Goal: Information Seeking & Learning: Check status

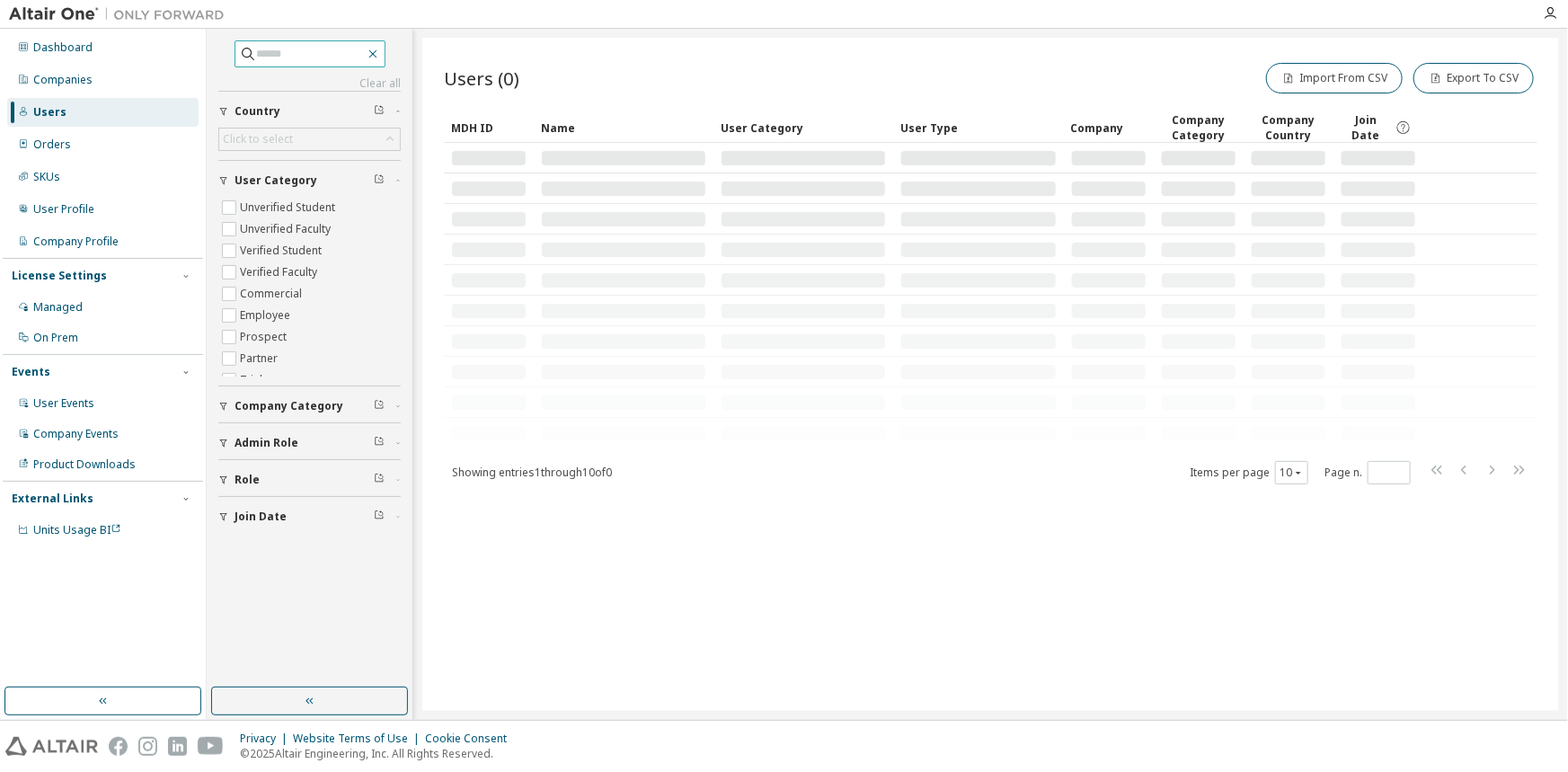
click at [380, 53] on icon "button" at bounding box center [373, 54] width 14 height 14
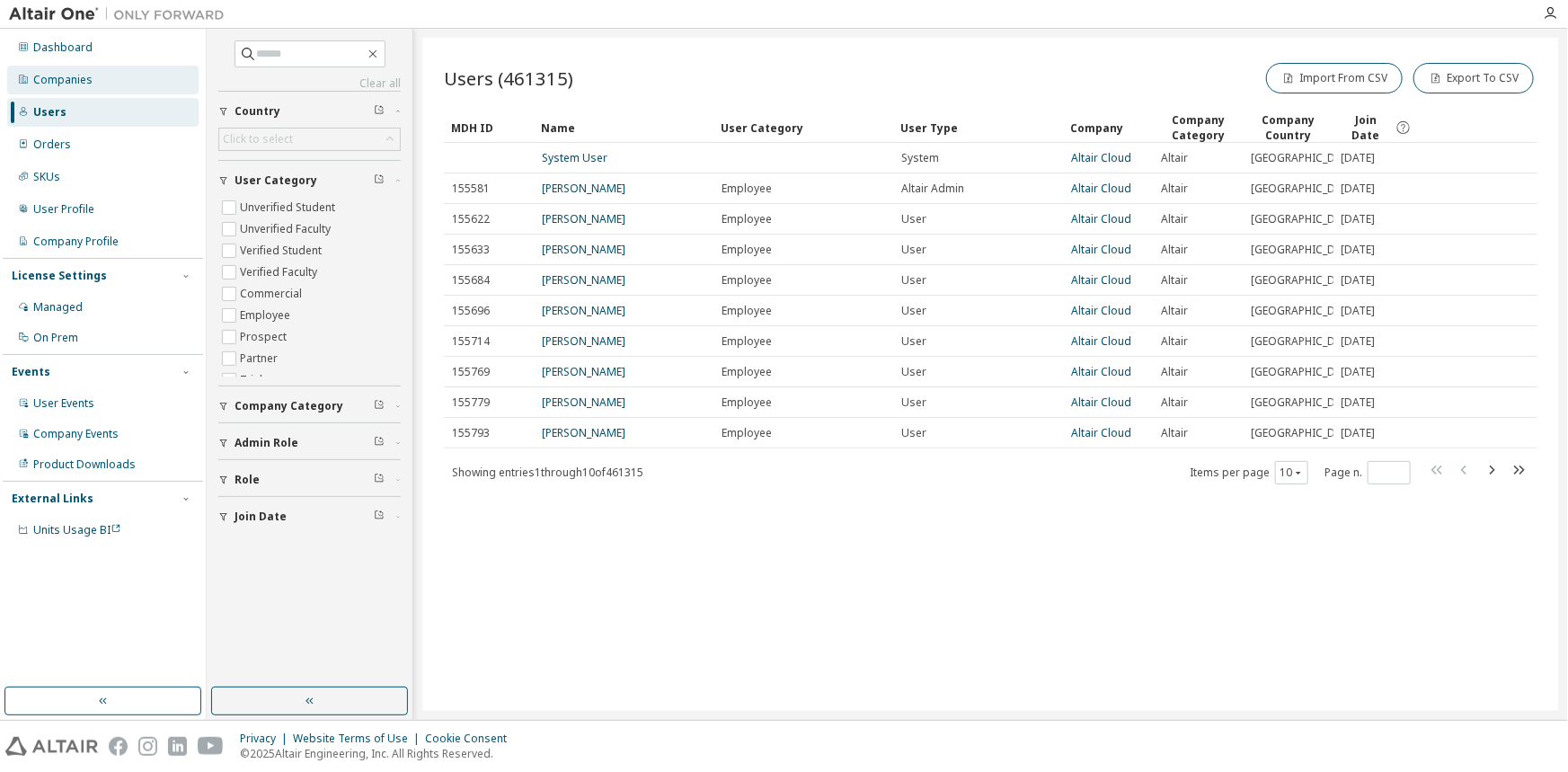
click at [103, 81] on div "Companies" at bounding box center [102, 80] width 192 height 29
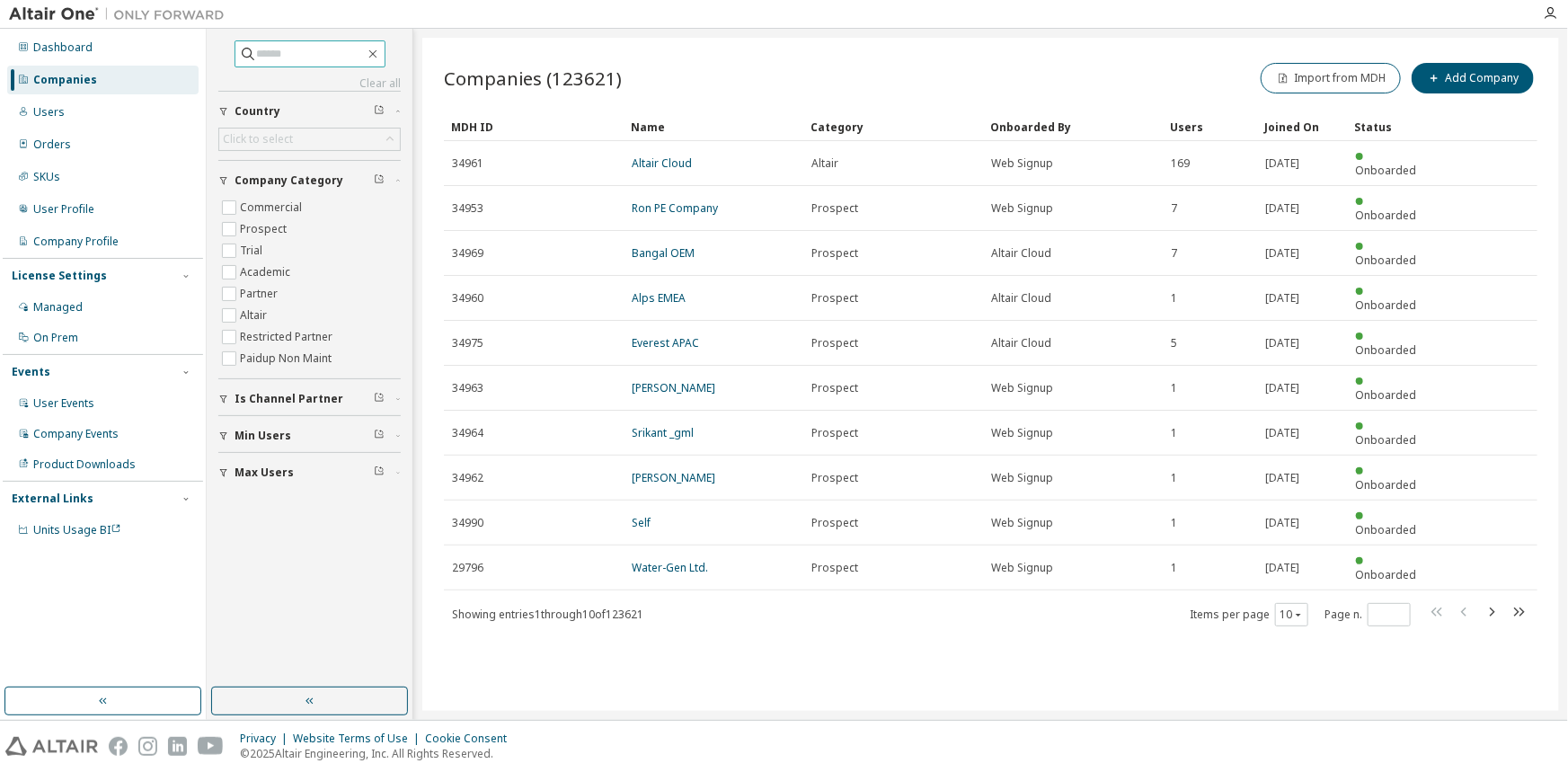
click at [303, 52] on input "text" at bounding box center [311, 54] width 108 height 18
type input "****"
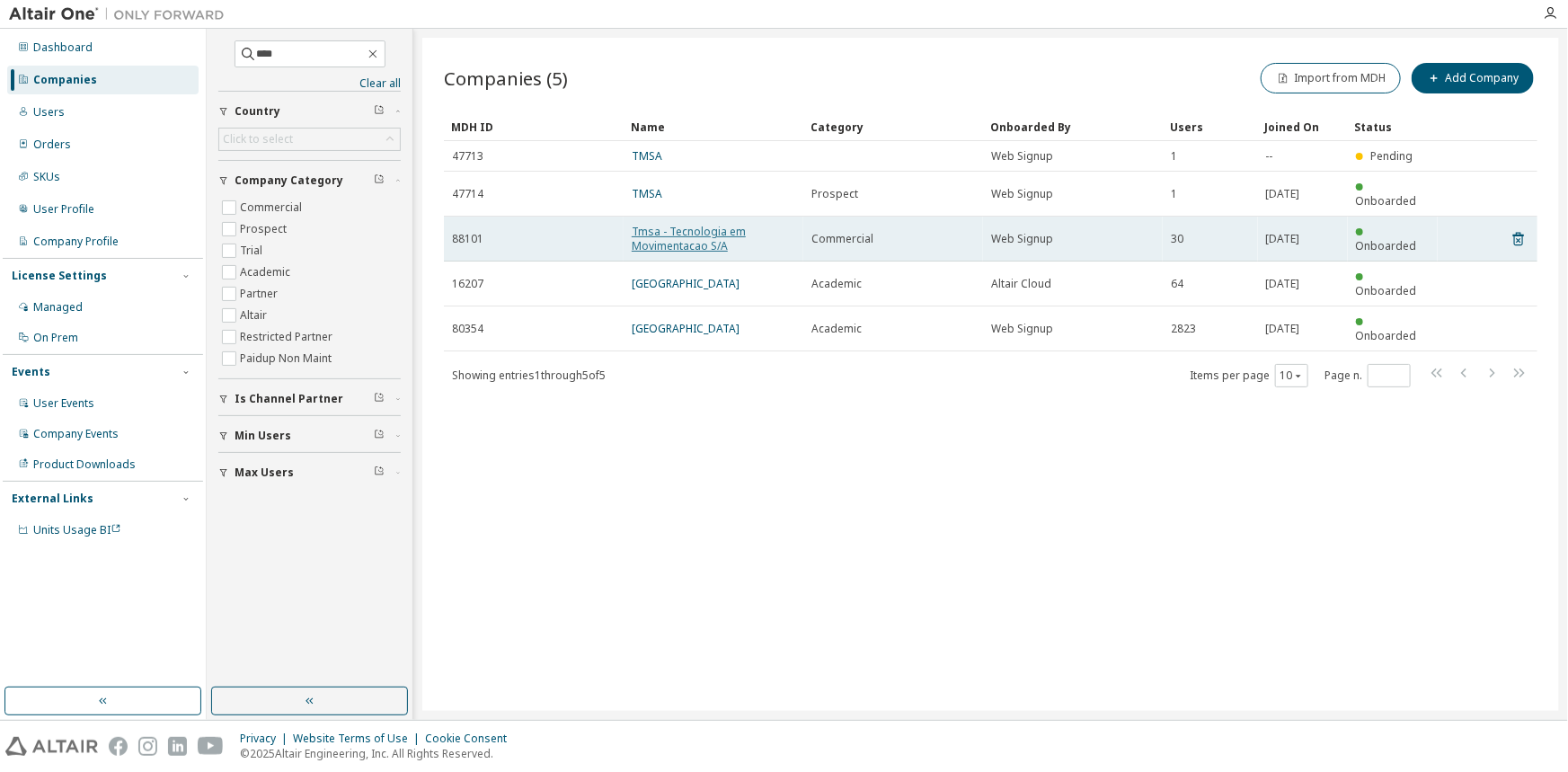
click at [640, 223] on link "Tmsa - Tecnologia em Movimentacao S/A" at bounding box center [688, 238] width 115 height 30
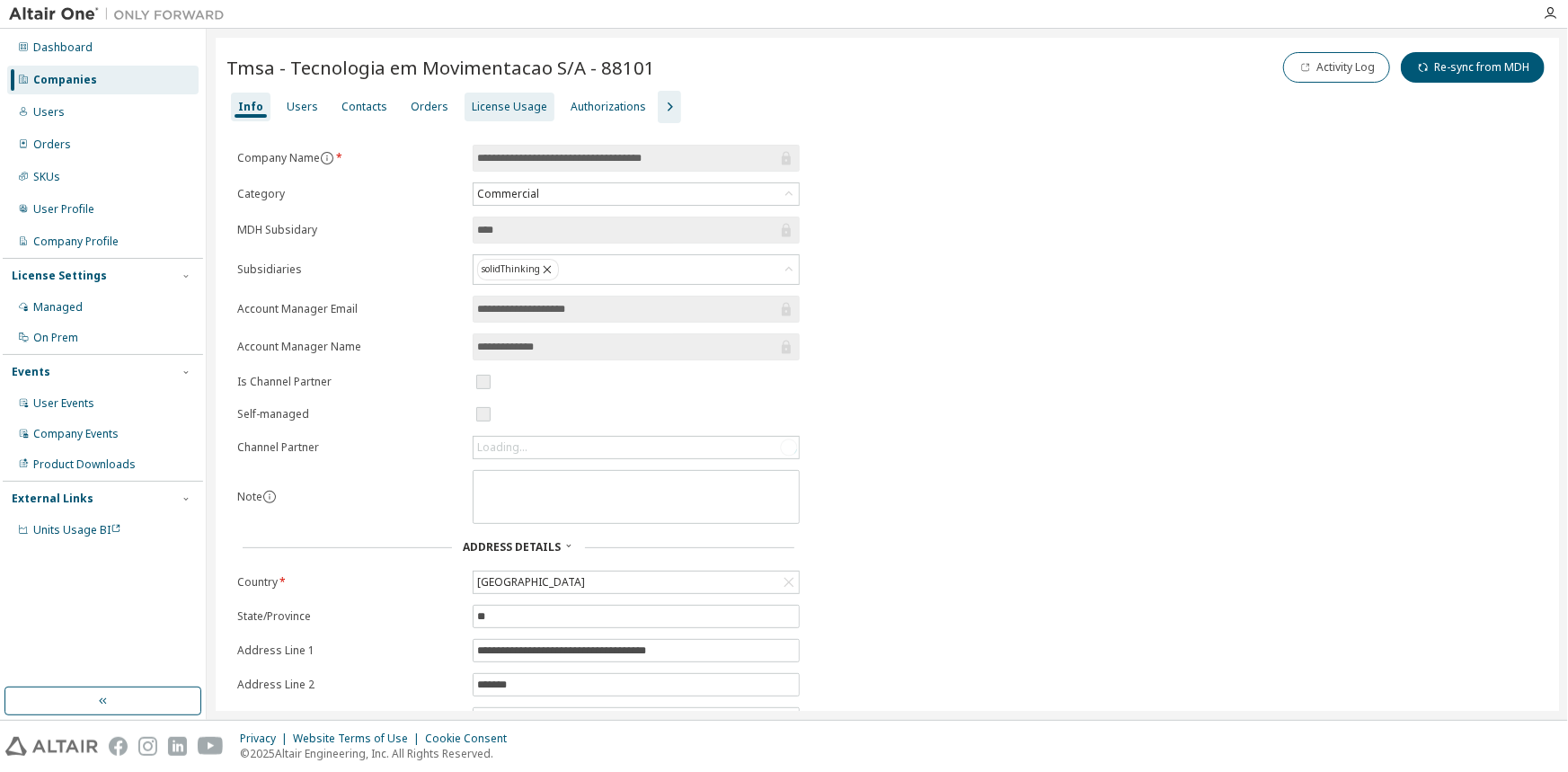
click at [512, 116] on div "License Usage" at bounding box center [509, 107] width 90 height 29
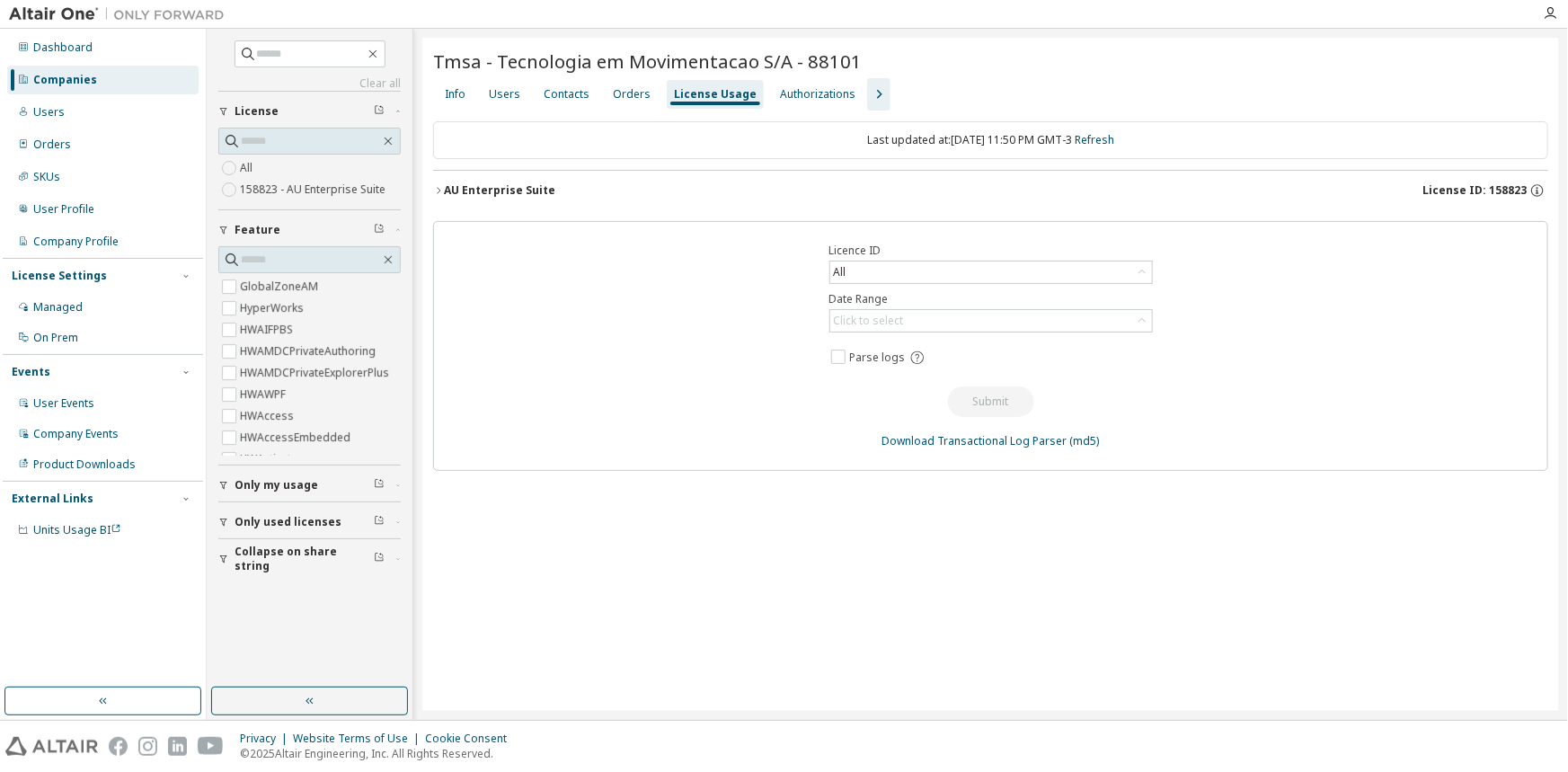
click at [482, 189] on div "AU Enterprise Suite" at bounding box center [500, 190] width 112 height 14
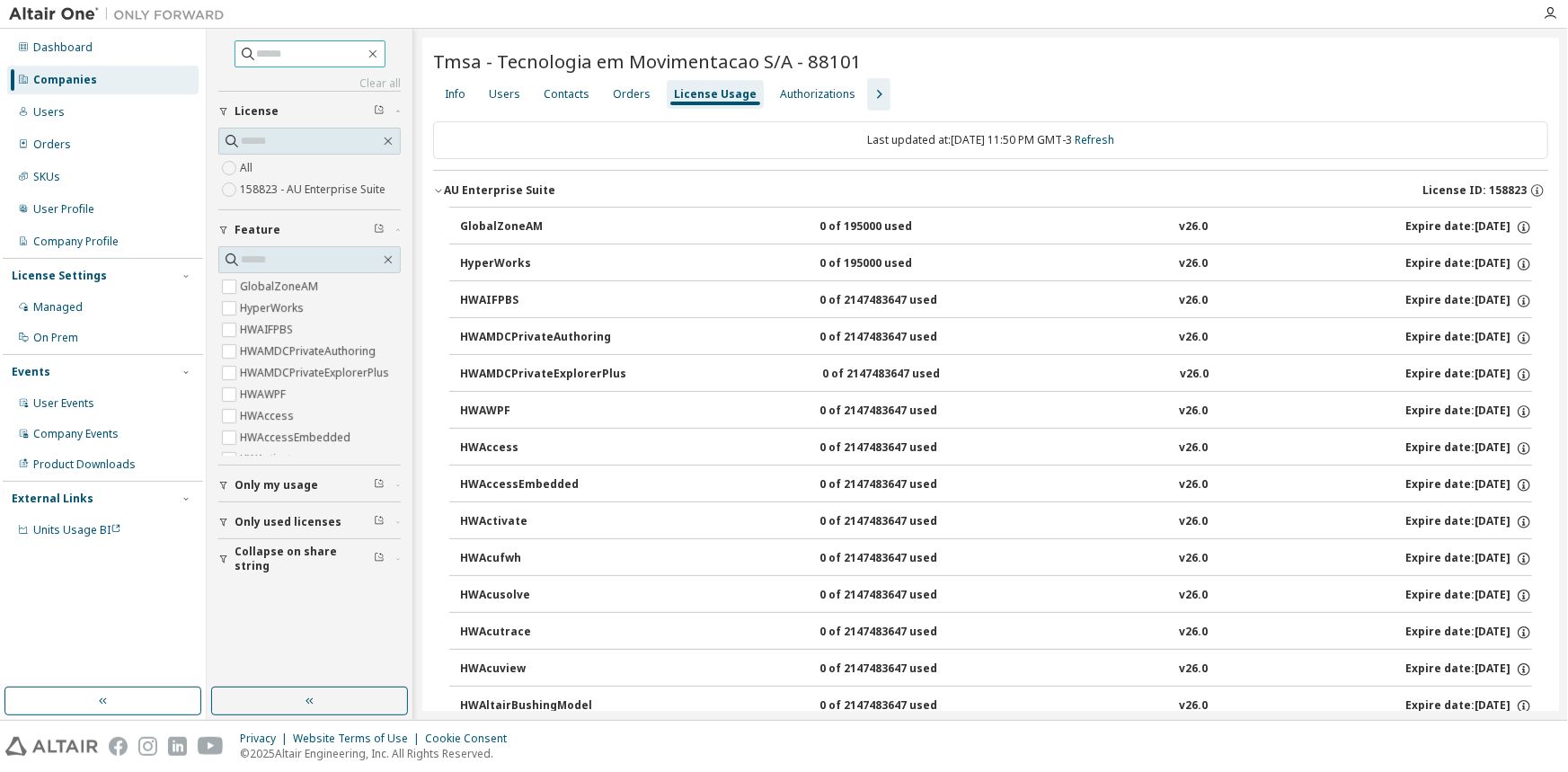
click at [296, 47] on input "text" at bounding box center [311, 54] width 108 height 18
type input "*****"
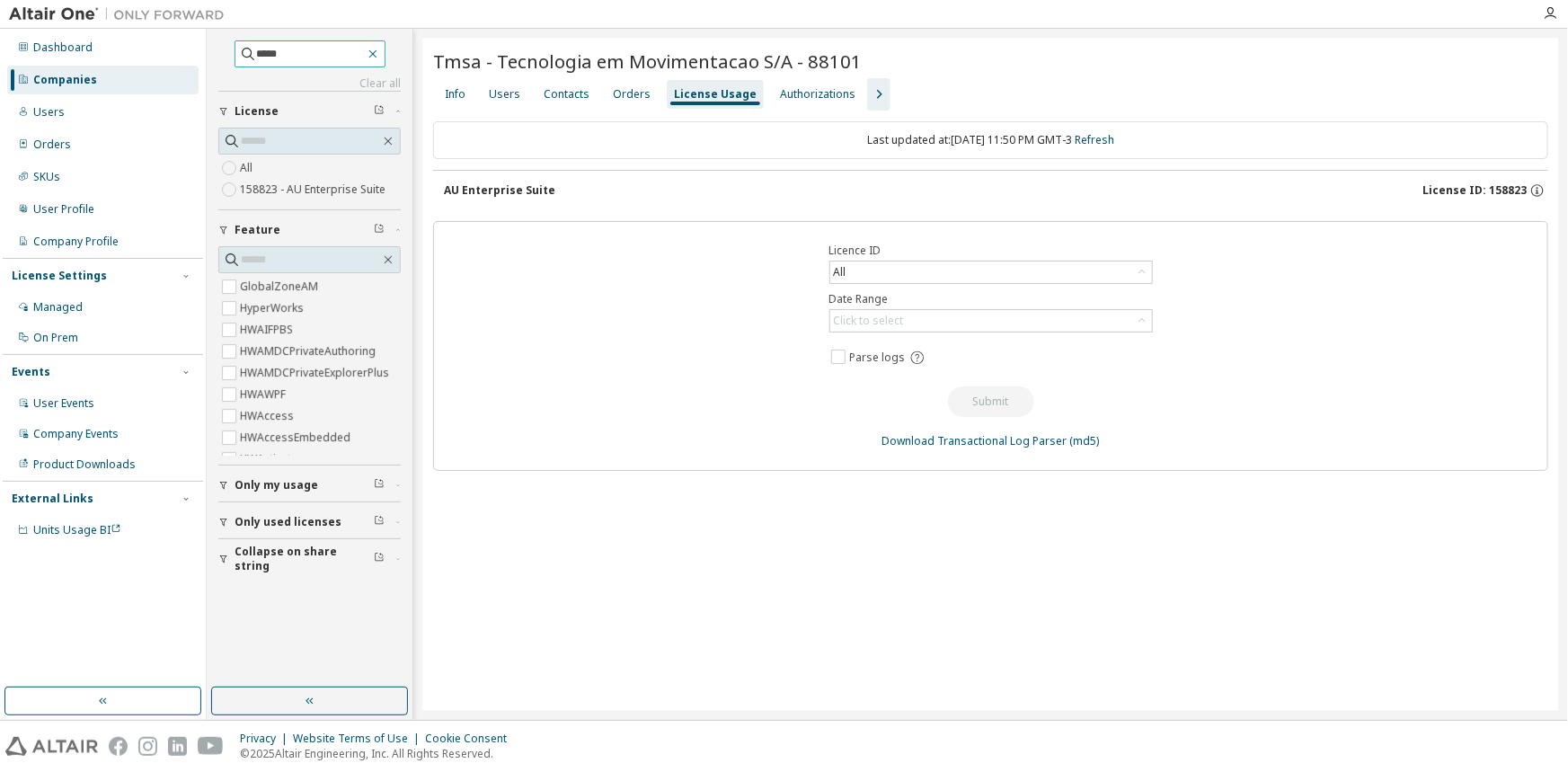
click at [380, 51] on icon "button" at bounding box center [373, 54] width 14 height 14
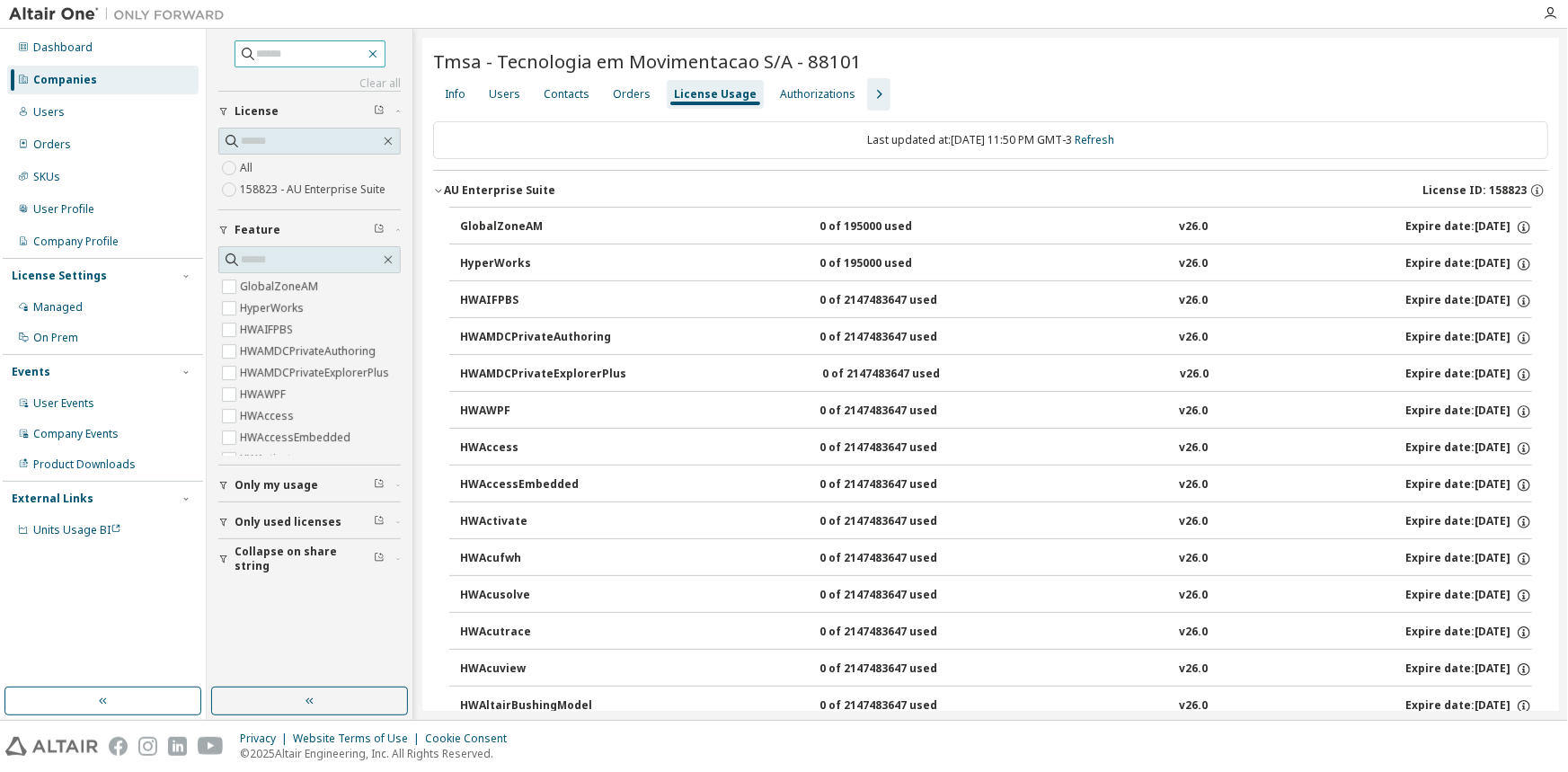
click at [380, 54] on icon "button" at bounding box center [373, 54] width 14 height 14
click at [376, 52] on icon "button" at bounding box center [373, 54] width 8 height 8
click at [97, 74] on div "Companies" at bounding box center [102, 80] width 192 height 29
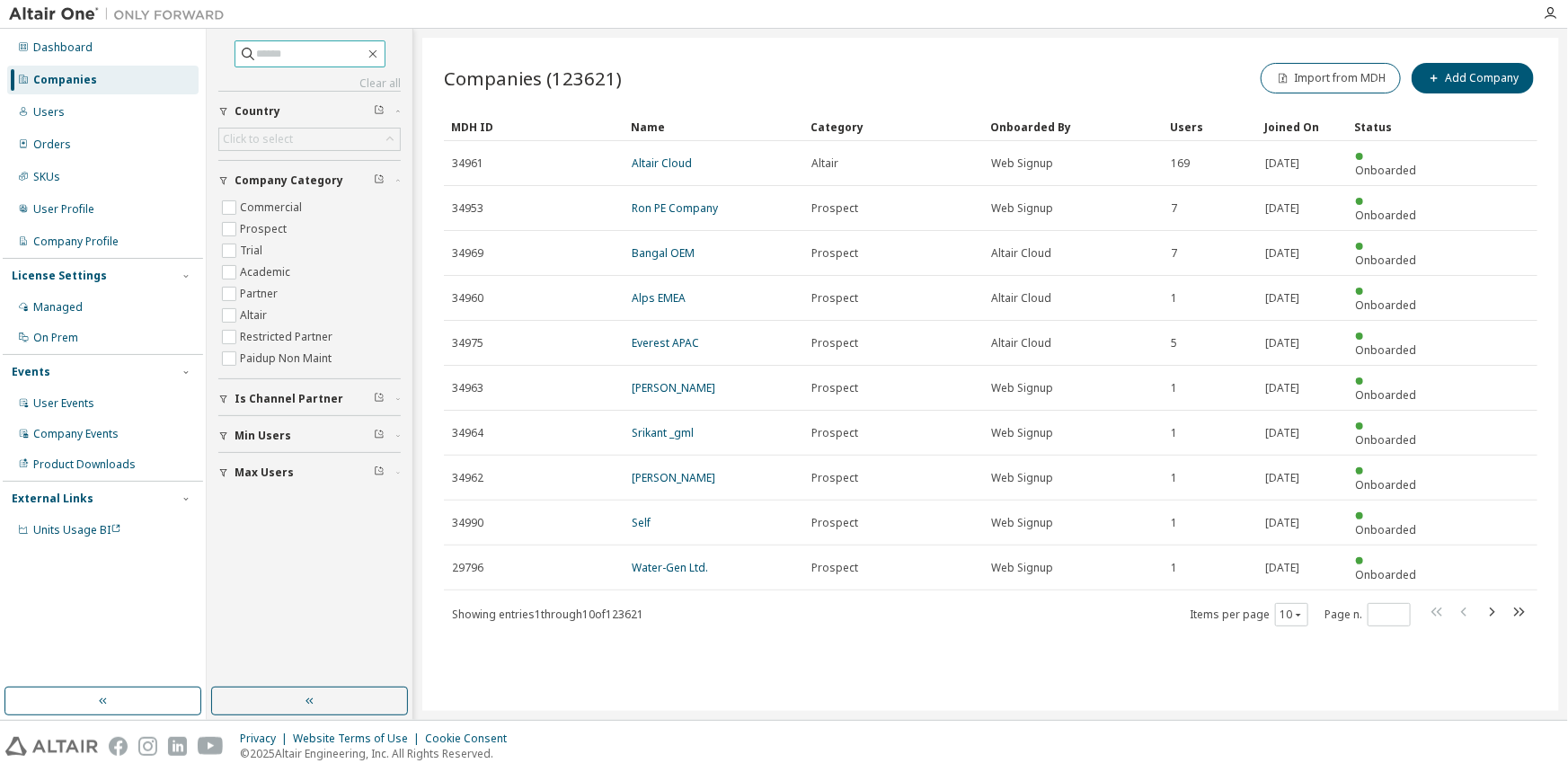
click at [271, 63] on span at bounding box center [310, 54] width 151 height 27
click at [272, 57] on input "text" at bounding box center [311, 54] width 108 height 18
type input "*****"
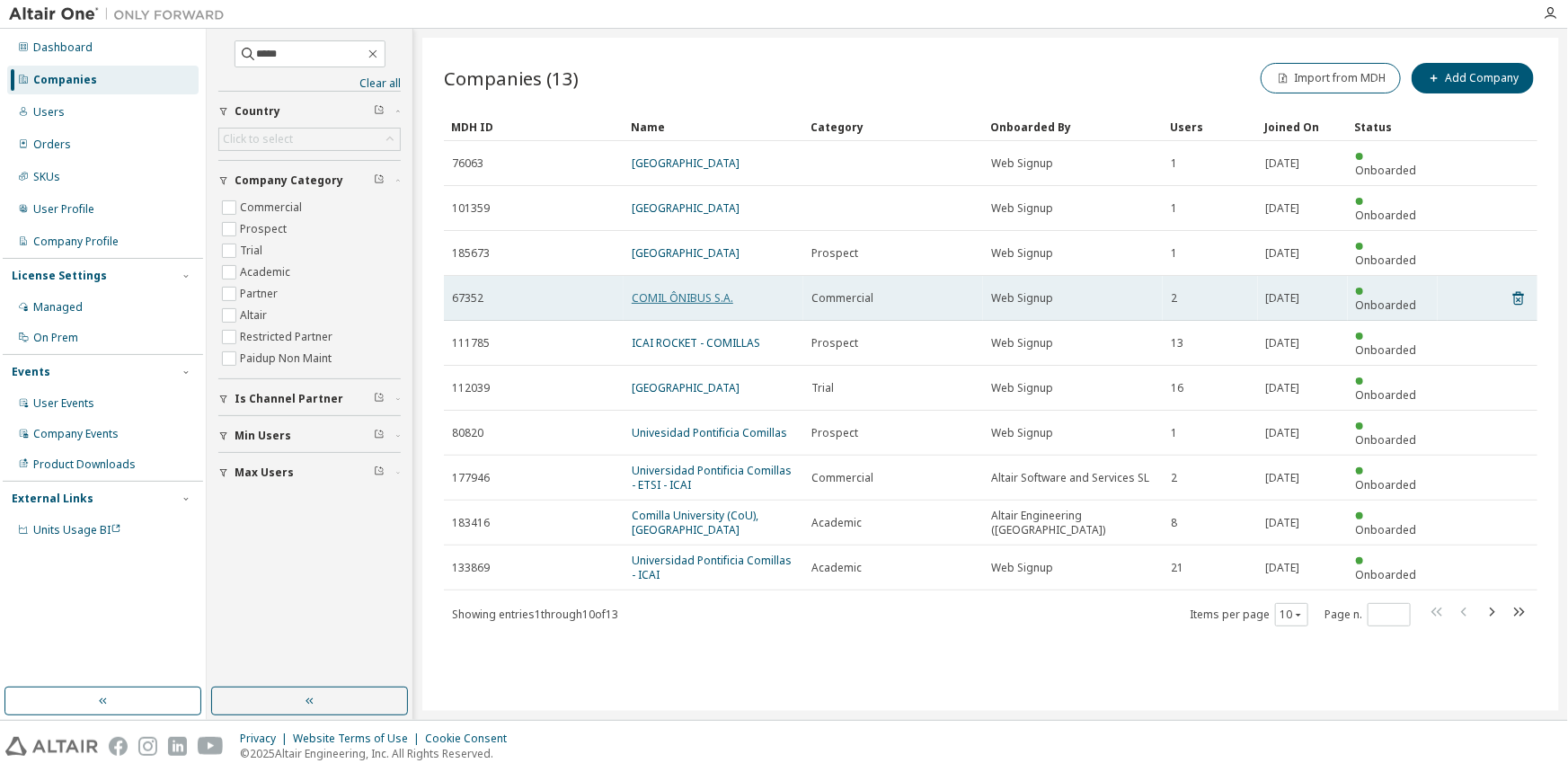
click at [665, 290] on link "COMIL ÔNIBUS S.A." at bounding box center [681, 297] width 101 height 15
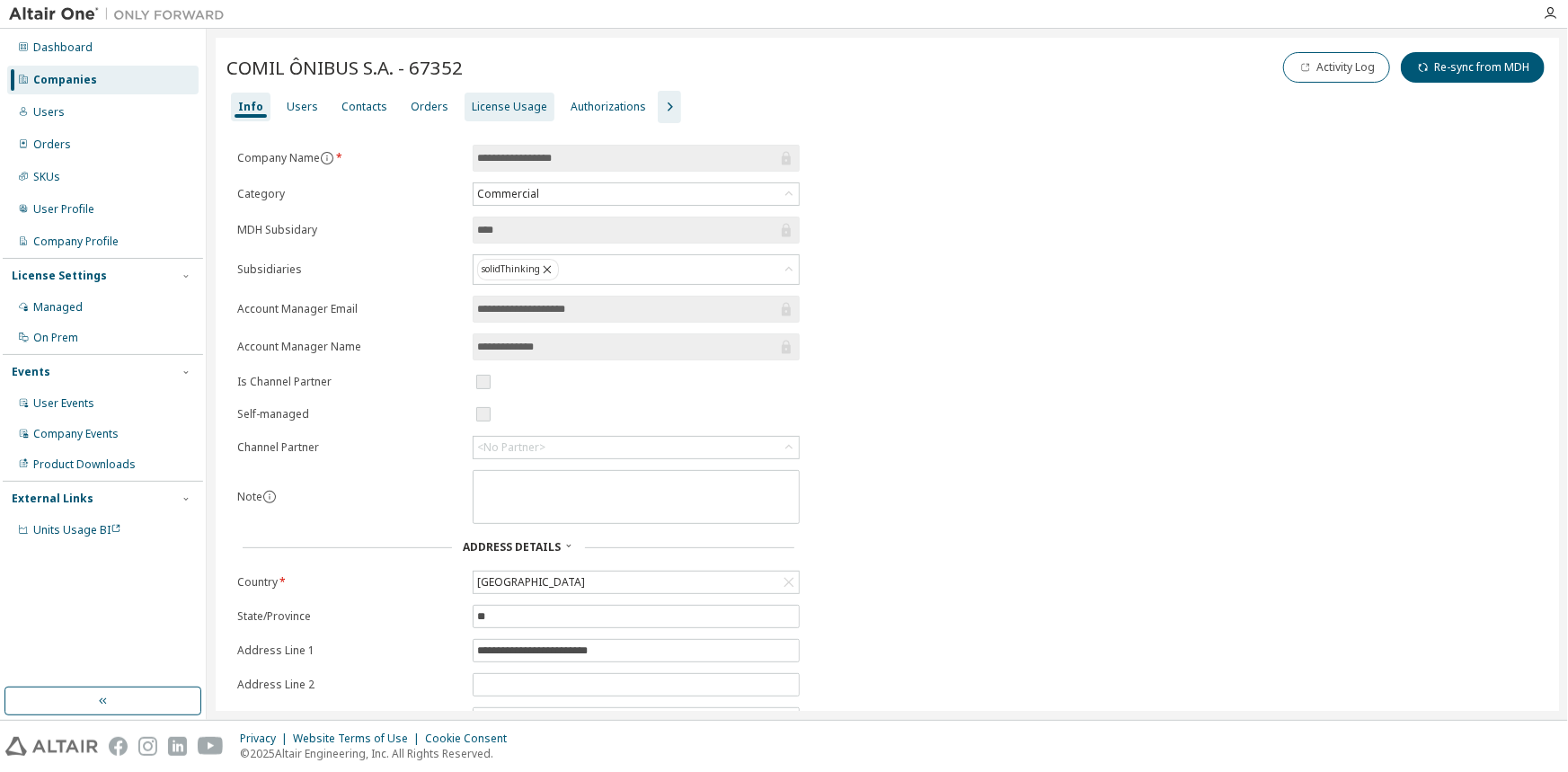
click at [493, 103] on div "License Usage" at bounding box center [509, 107] width 75 height 14
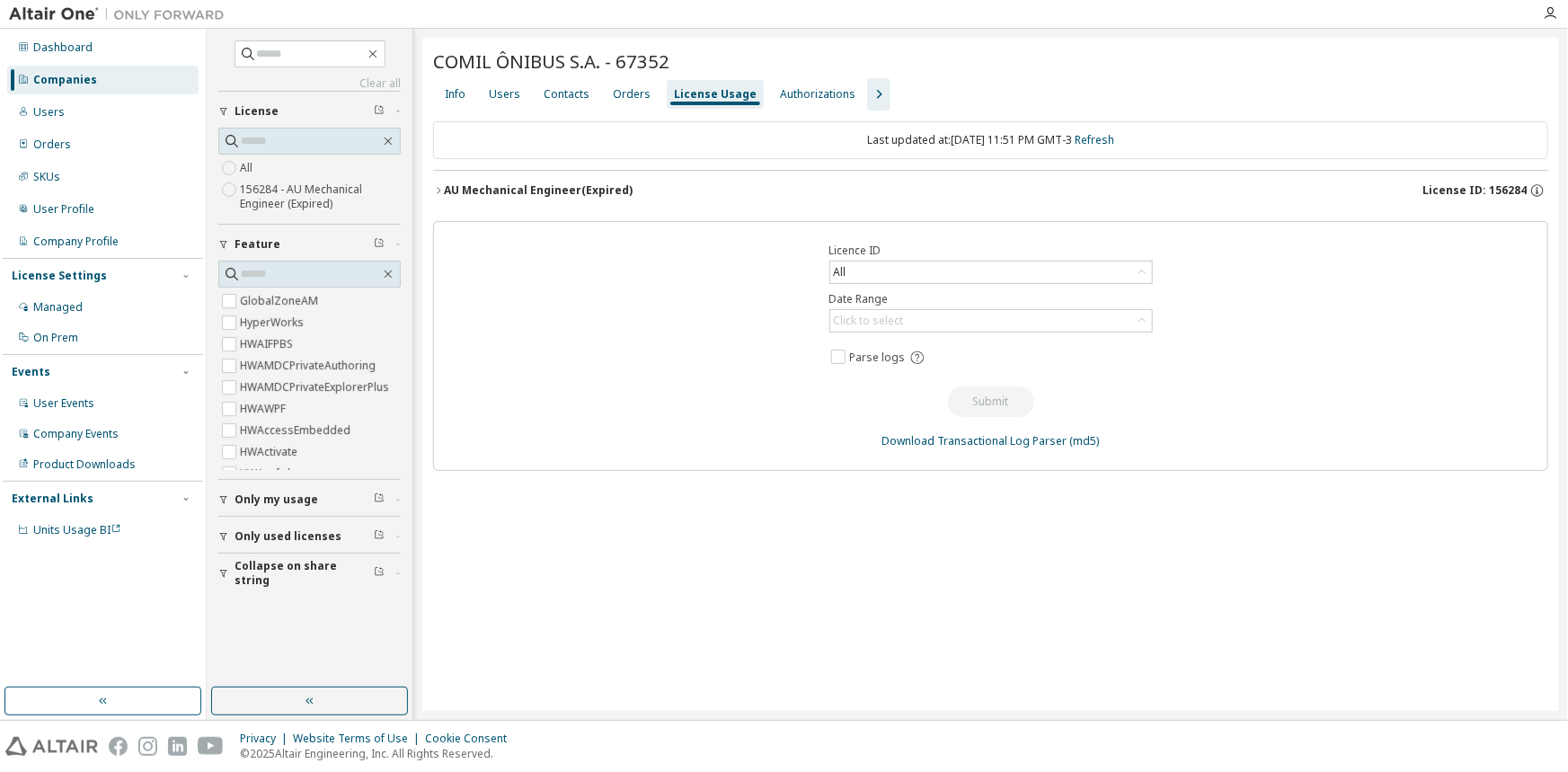
click at [467, 191] on div "AU Mechanical Engineer (Expired)" at bounding box center [538, 190] width 189 height 14
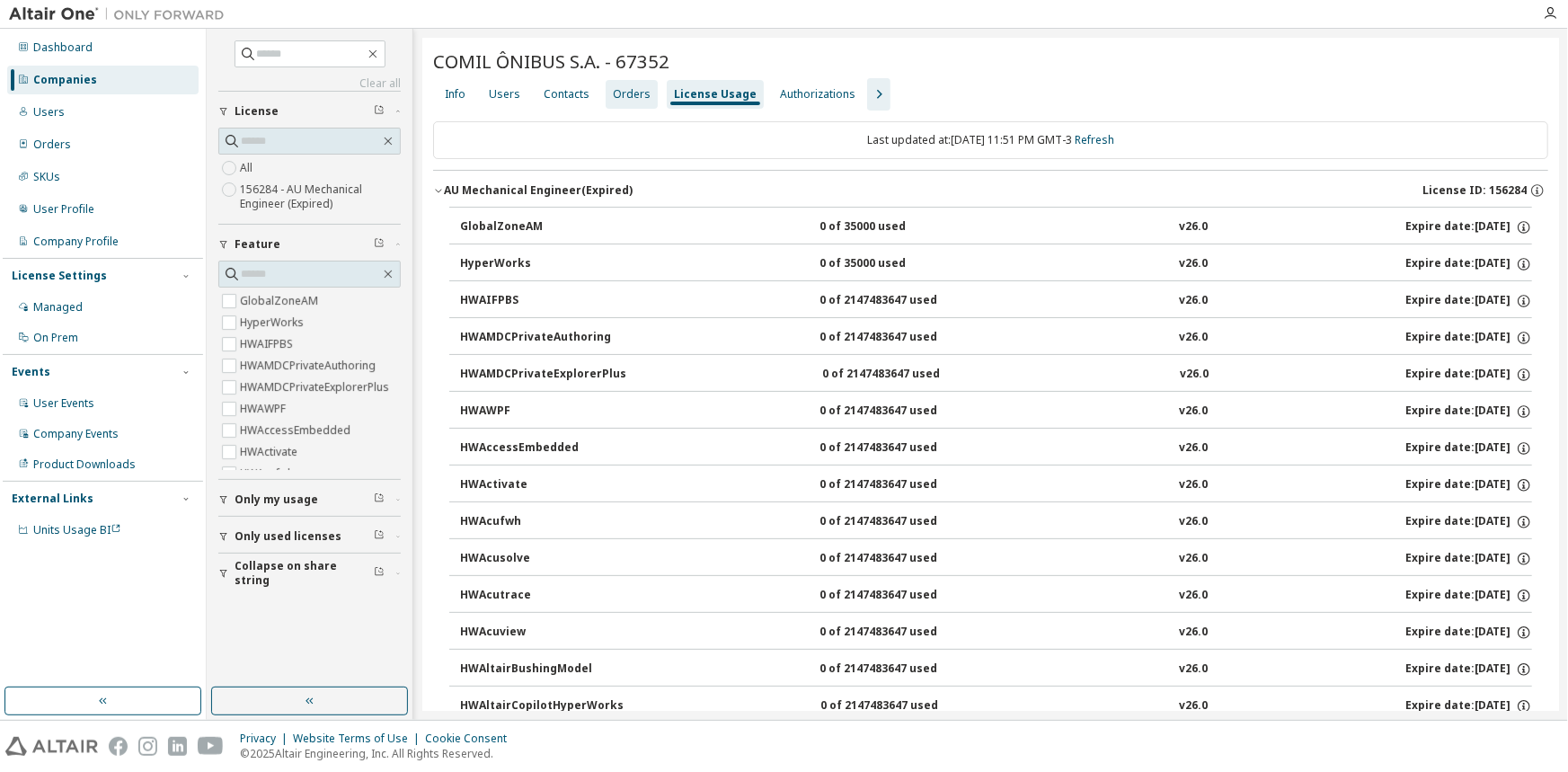
click at [630, 88] on div "Orders" at bounding box center [631, 94] width 38 height 14
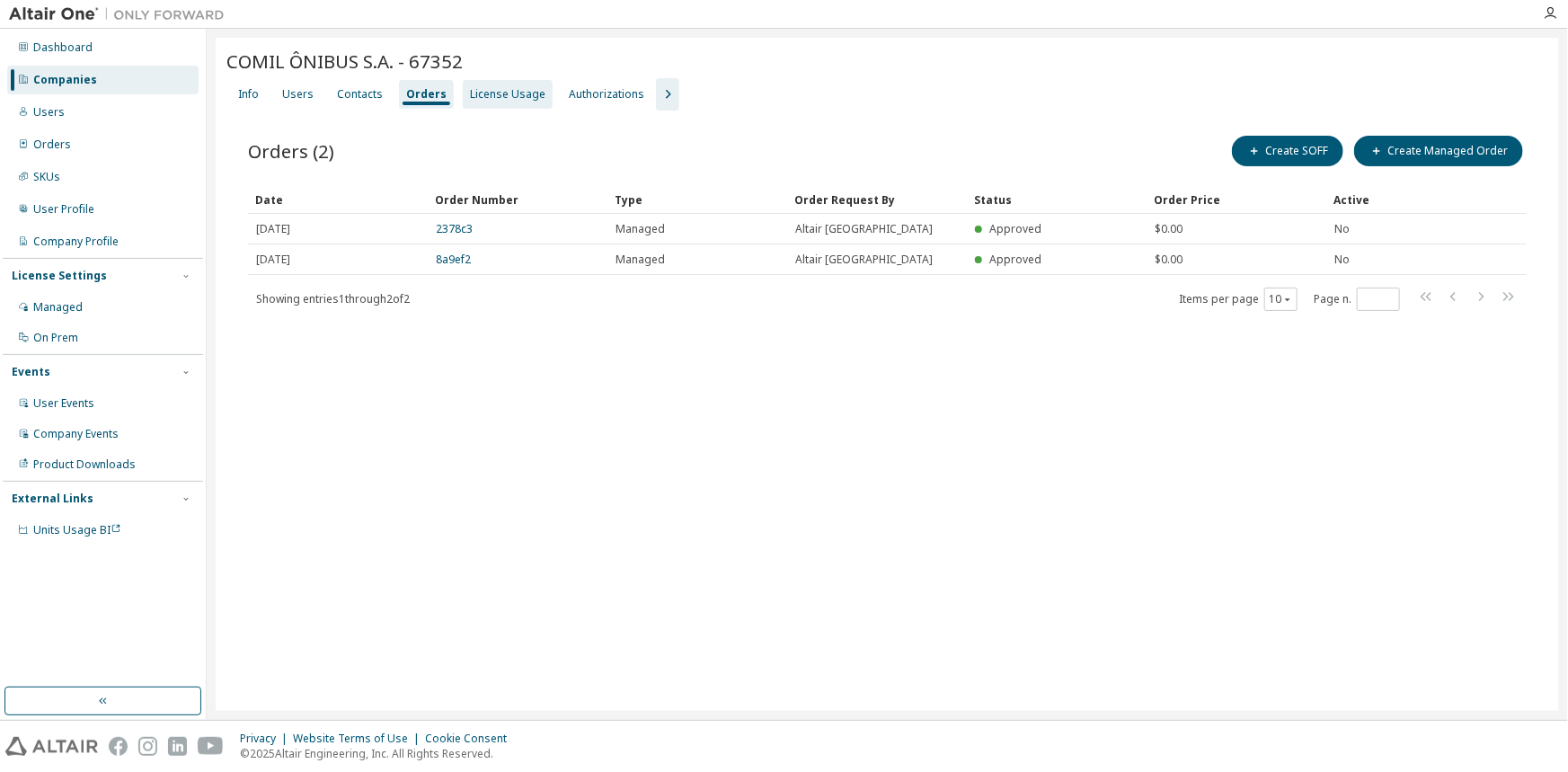
click at [486, 98] on div "License Usage" at bounding box center [507, 94] width 75 height 14
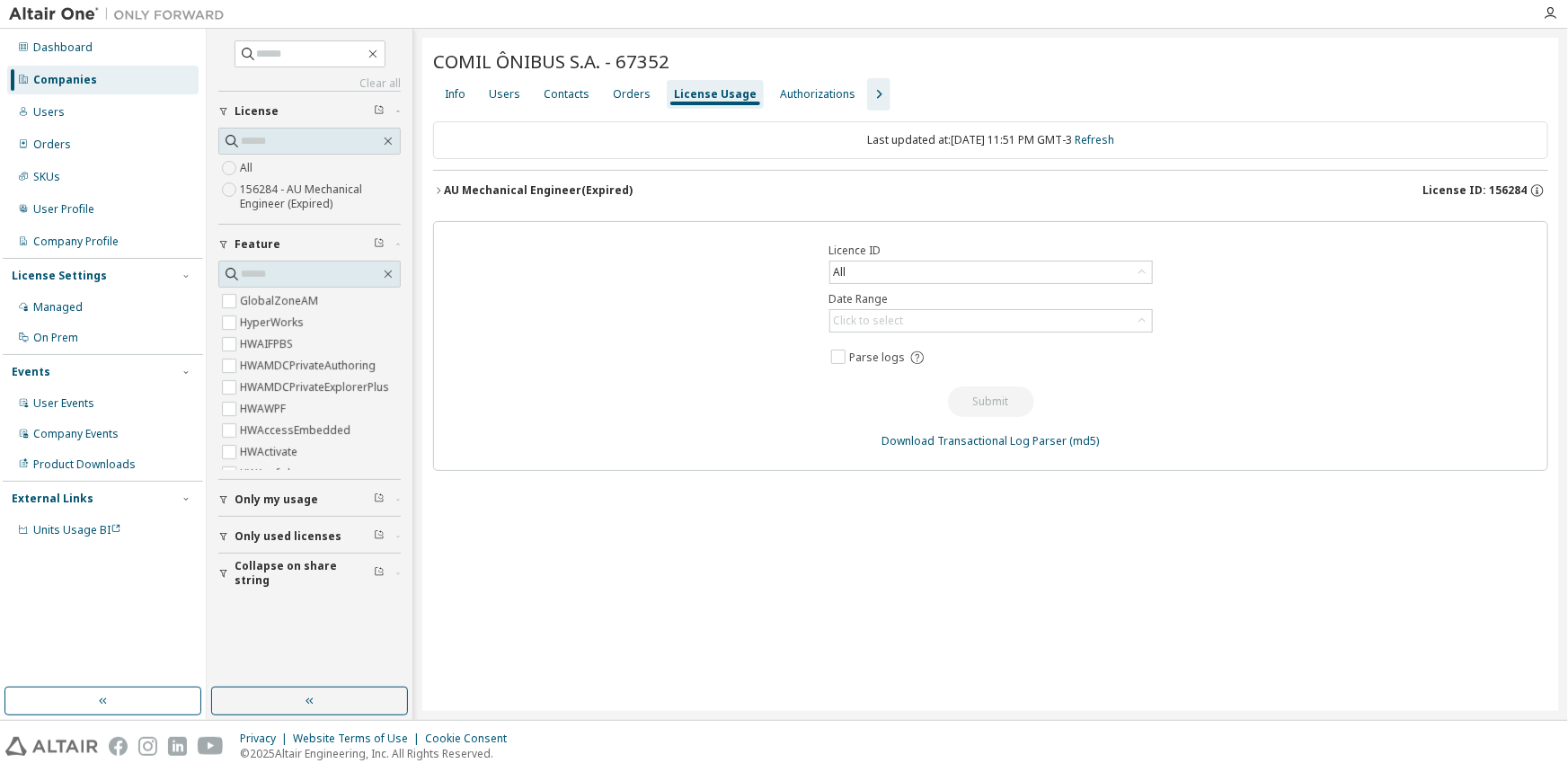
click at [457, 189] on div "AU Mechanical Engineer (Expired)" at bounding box center [538, 190] width 189 height 14
